Goal: Information Seeking & Learning: Learn about a topic

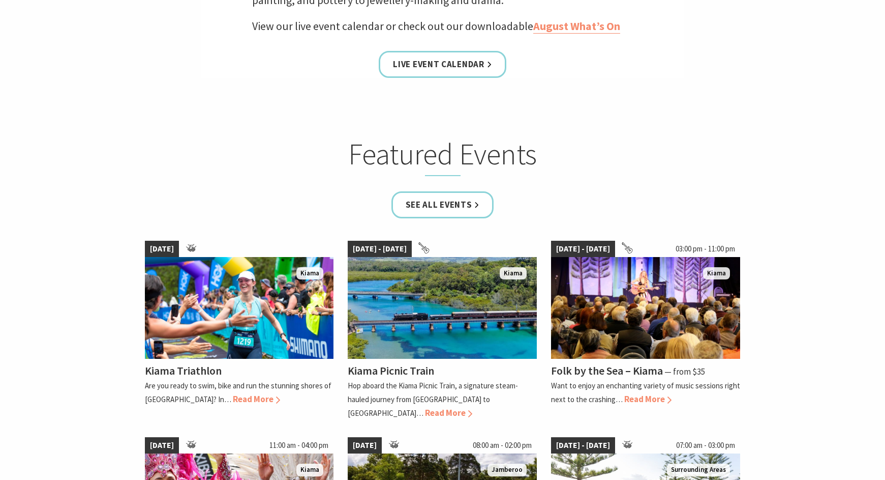
scroll to position [506, 0]
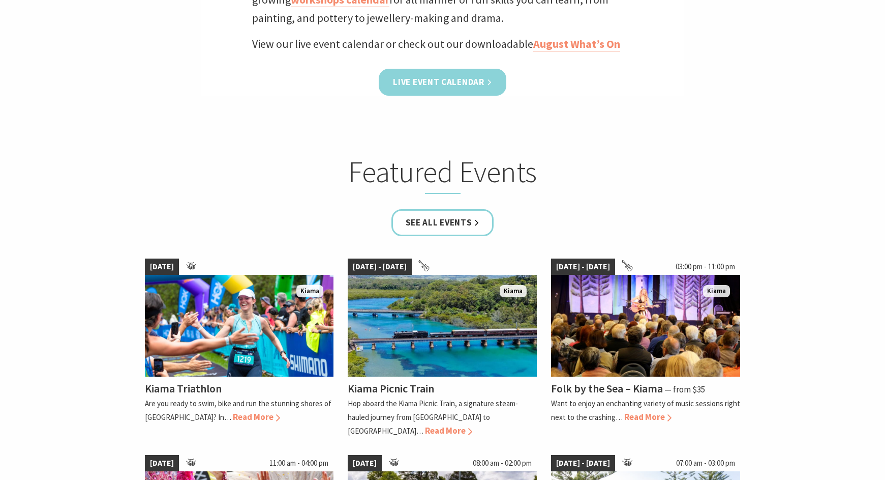
click at [460, 86] on link "Live Event Calendar" at bounding box center [442, 82] width 127 height 27
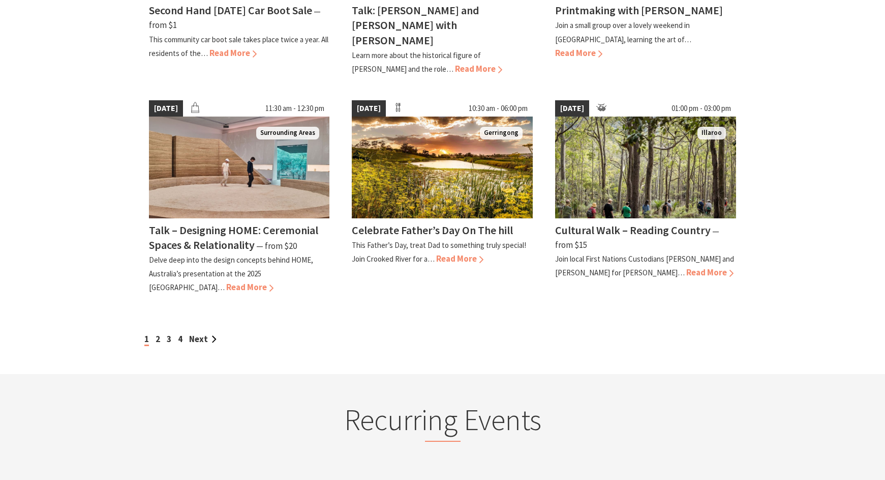
scroll to position [880, 0]
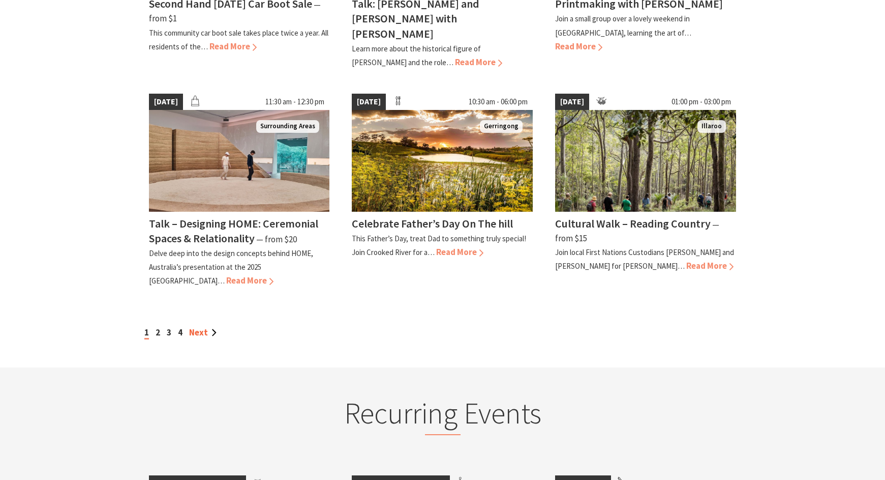
click at [205, 326] on link "Next" at bounding box center [202, 331] width 27 height 11
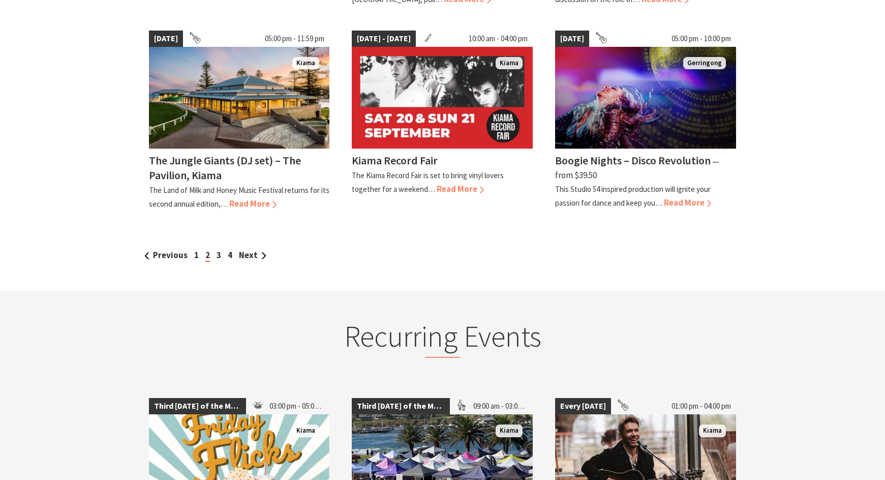
scroll to position [935, 0]
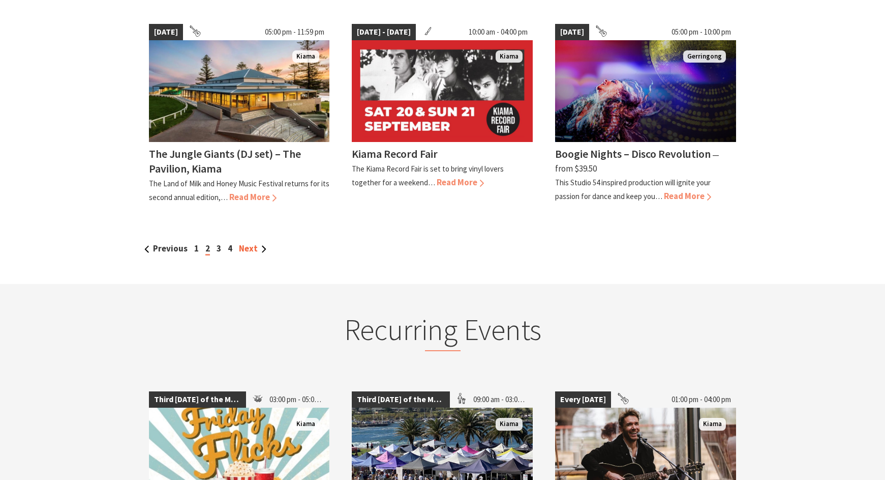
click at [253, 243] on link "Next" at bounding box center [252, 248] width 27 height 11
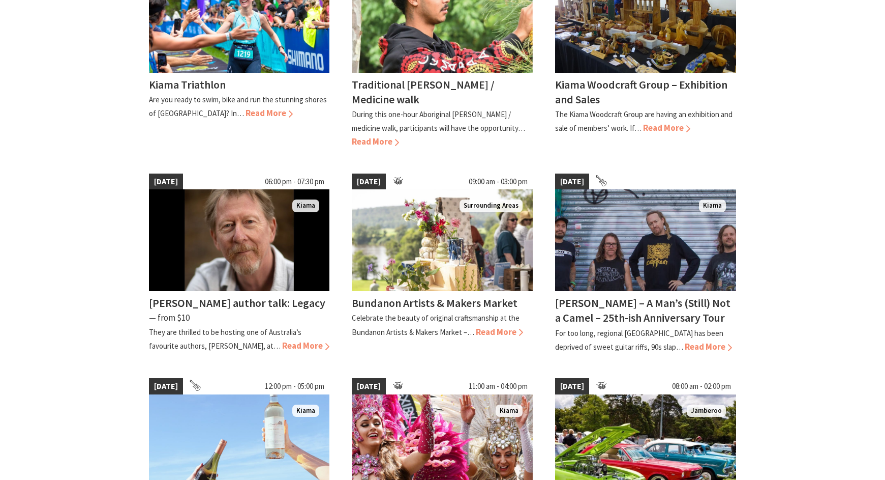
scroll to position [580, 0]
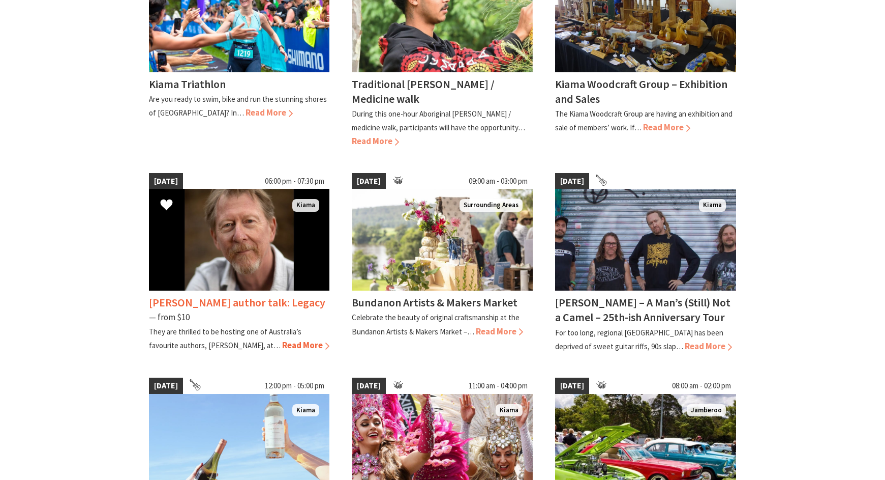
click at [249, 297] on h4 "Chris Hammer author talk: Legacy" at bounding box center [237, 302] width 176 height 14
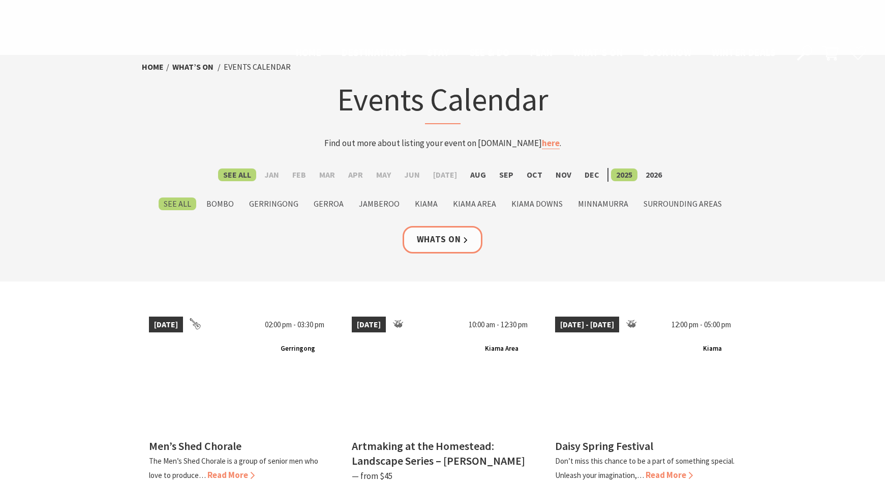
scroll to position [580, 0]
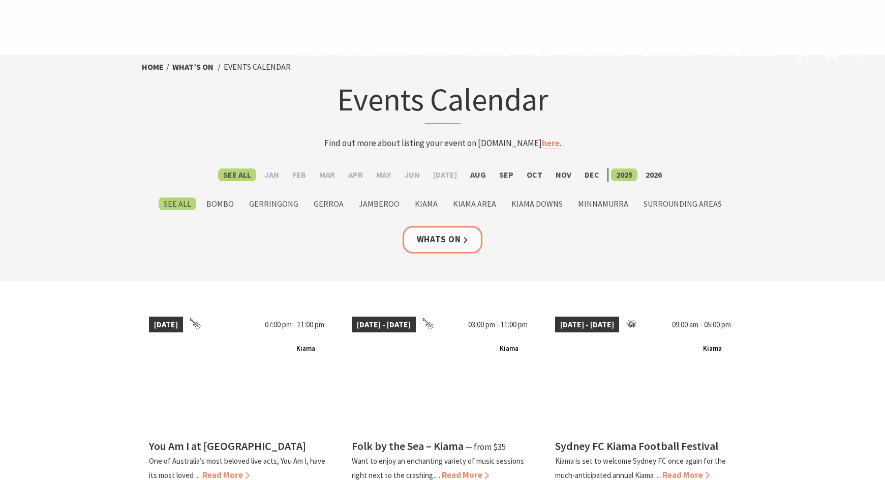
scroll to position [935, 0]
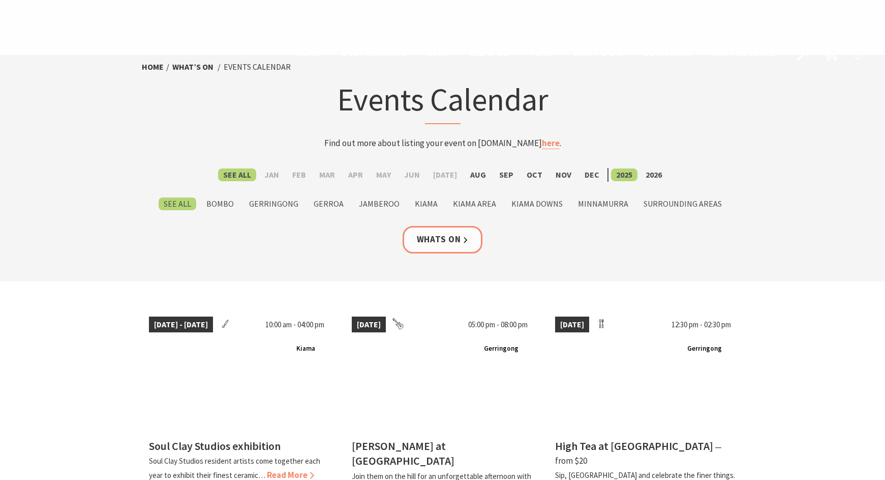
scroll to position [880, 0]
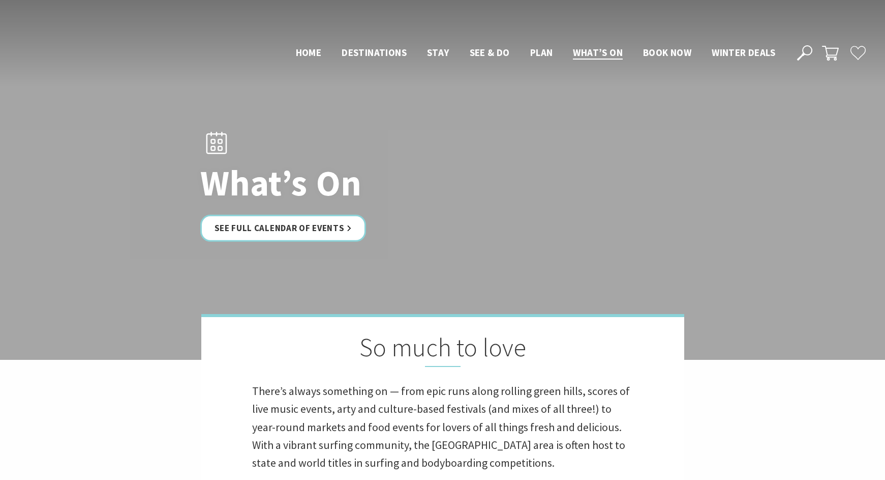
scroll to position [506, 0]
